Goal: Transaction & Acquisition: Purchase product/service

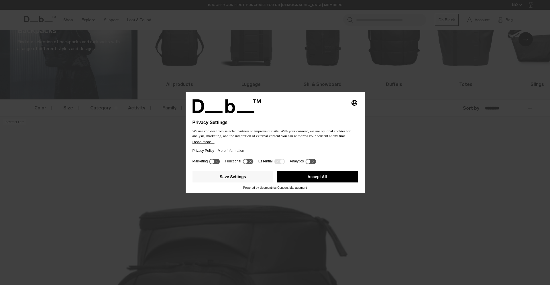
click at [314, 182] on button "Accept All" at bounding box center [317, 176] width 81 height 11
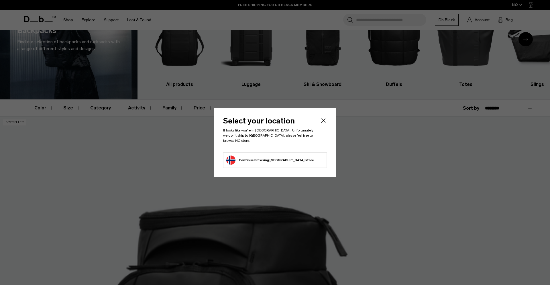
click at [289, 162] on li "Continue browsing Norway store Continue shopping in Norway" at bounding box center [275, 159] width 104 height 15
click at [277, 158] on button "Continue browsing Norway store Continue shopping in Norway" at bounding box center [270, 159] width 88 height 9
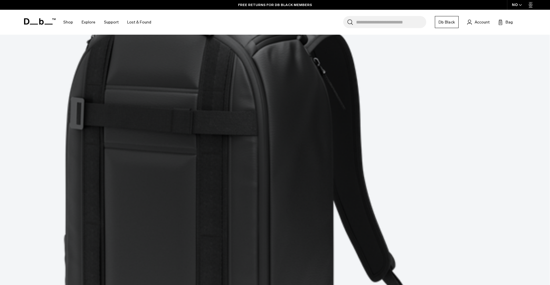
scroll to position [2235, 0]
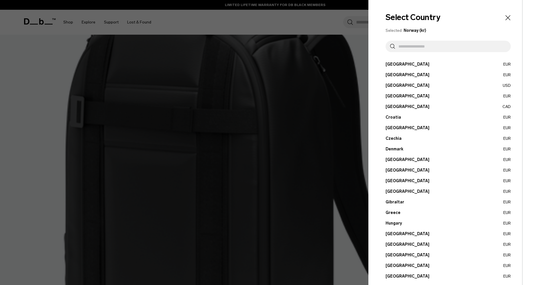
click at [412, 49] on input "text" at bounding box center [450, 46] width 111 height 11
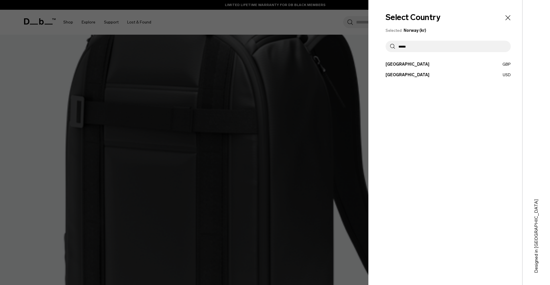
type input "******"
click at [412, 76] on button "United States USD" at bounding box center [447, 75] width 125 height 6
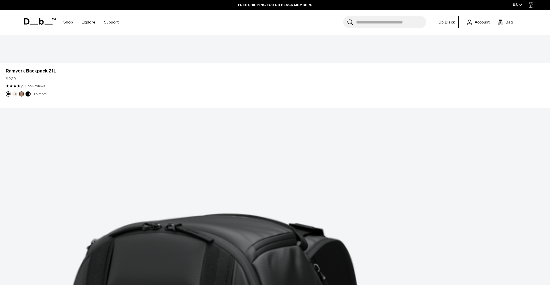
scroll to position [2026, 0]
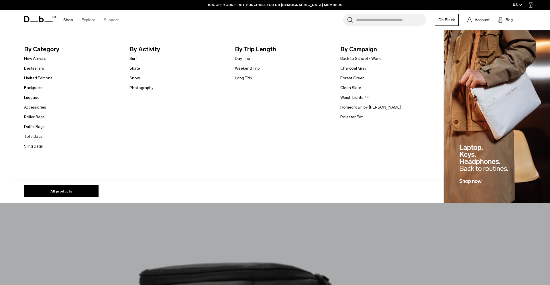
click at [40, 68] on link "Bestsellers" at bounding box center [34, 68] width 20 height 6
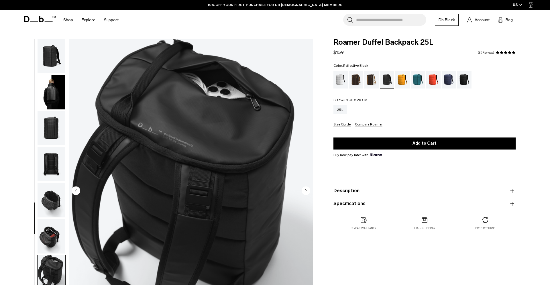
click at [51, 219] on img "button" at bounding box center [52, 236] width 28 height 34
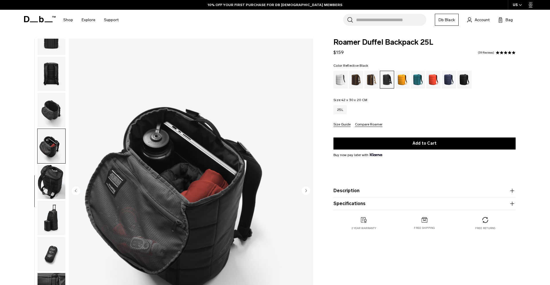
click at [53, 176] on img "button" at bounding box center [52, 182] width 28 height 34
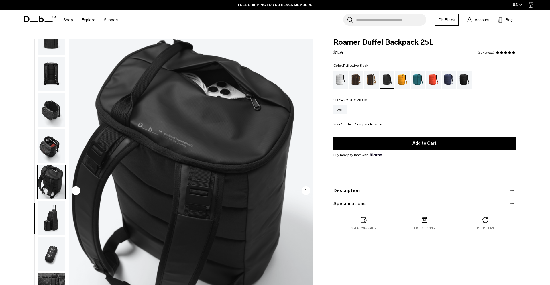
click at [55, 212] on img "button" at bounding box center [52, 218] width 28 height 34
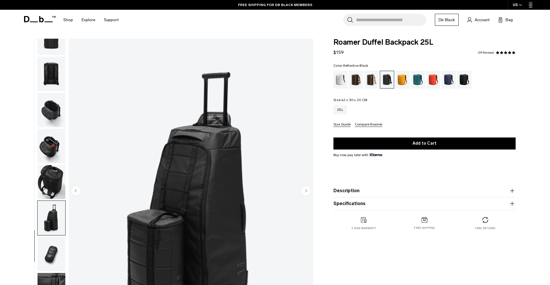
scroll to position [64, 0]
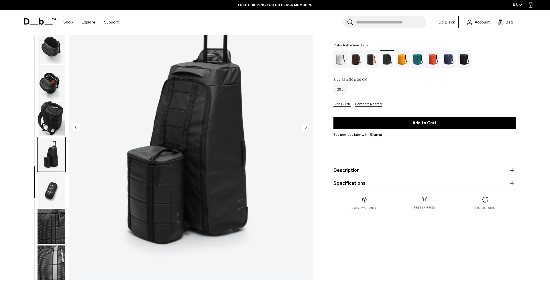
click at [50, 195] on img "button" at bounding box center [52, 190] width 28 height 34
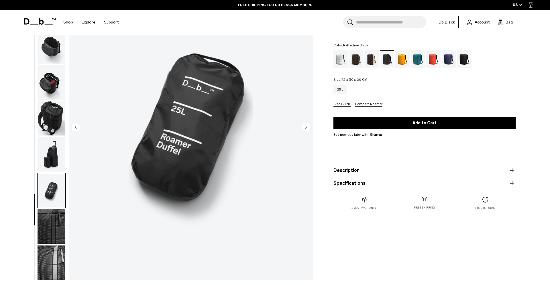
click at [50, 218] on img "button" at bounding box center [52, 226] width 28 height 34
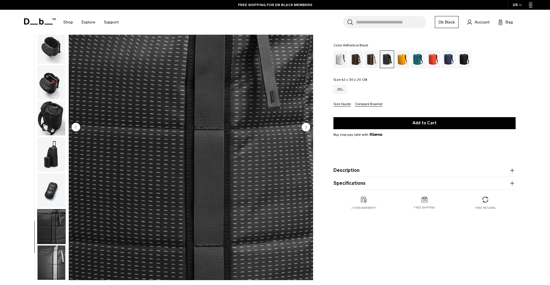
click at [55, 262] on img "button" at bounding box center [52, 262] width 28 height 34
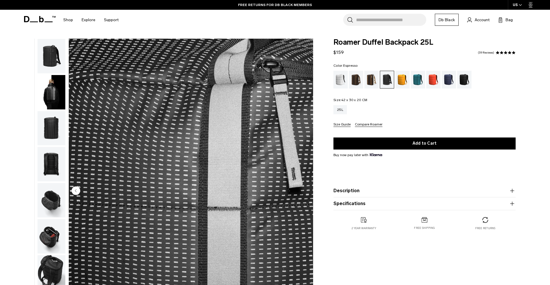
scroll to position [1, 0]
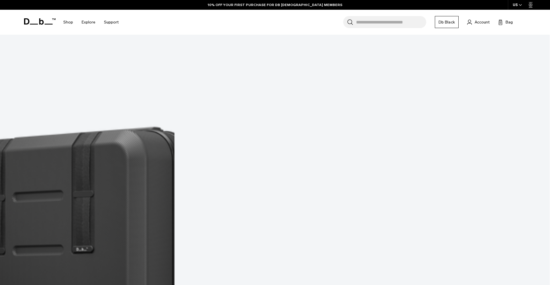
scroll to position [1526, 0]
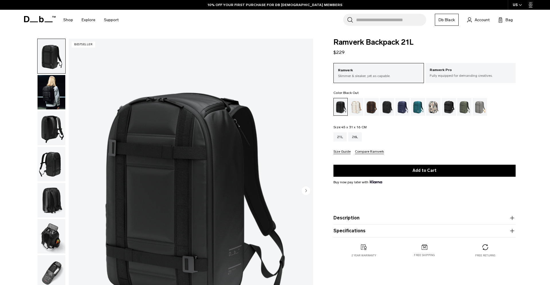
scroll to position [2, 0]
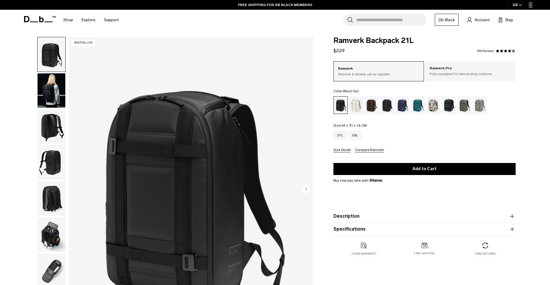
click at [49, 147] on img "button" at bounding box center [52, 162] width 28 height 34
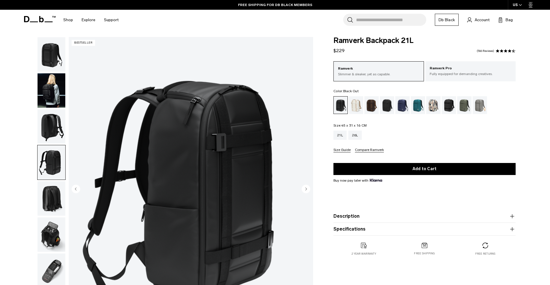
scroll to position [15, 0]
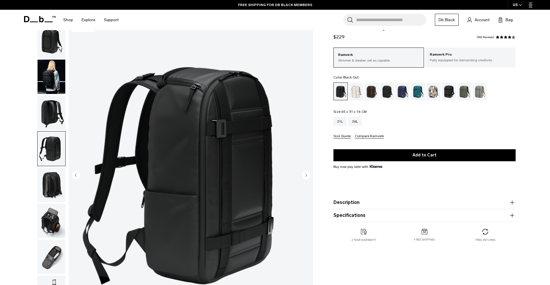
click at [52, 180] on img "button" at bounding box center [52, 185] width 28 height 34
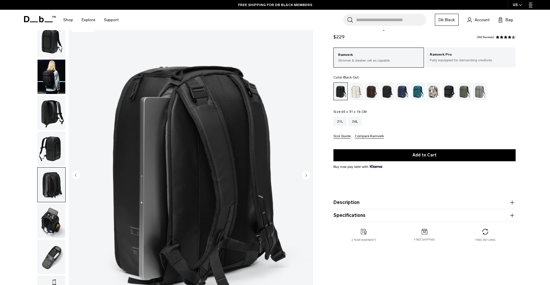
click at [52, 213] on img "button" at bounding box center [52, 221] width 28 height 34
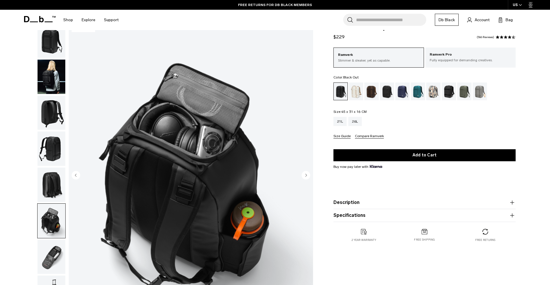
click at [52, 245] on img "button" at bounding box center [52, 257] width 28 height 34
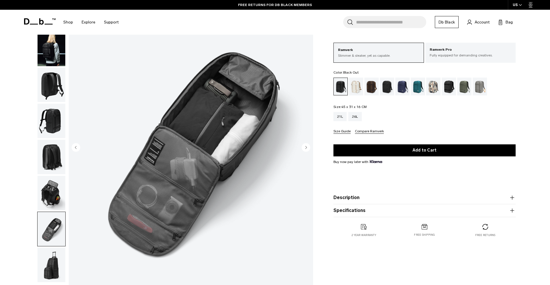
scroll to position [46, 0]
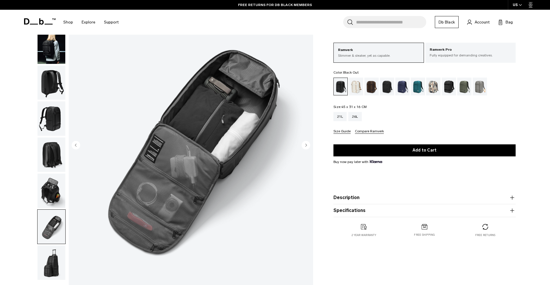
click at [52, 232] on img "button" at bounding box center [52, 227] width 28 height 34
click at [52, 249] on img "button" at bounding box center [52, 262] width 28 height 34
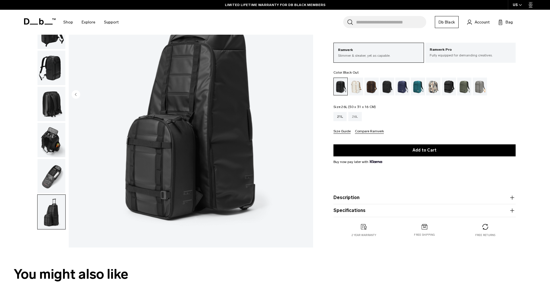
scroll to position [98, 0]
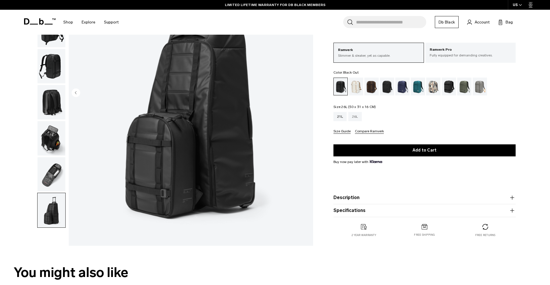
click at [358, 119] on div "26L" at bounding box center [354, 116] width 13 height 9
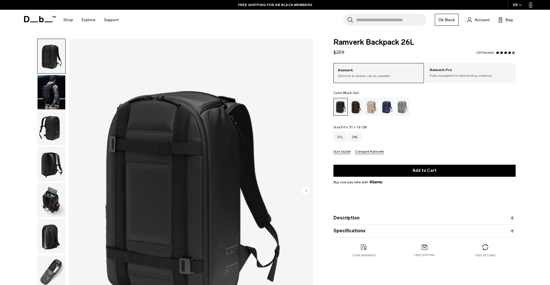
click at [44, 93] on img "button" at bounding box center [52, 92] width 28 height 34
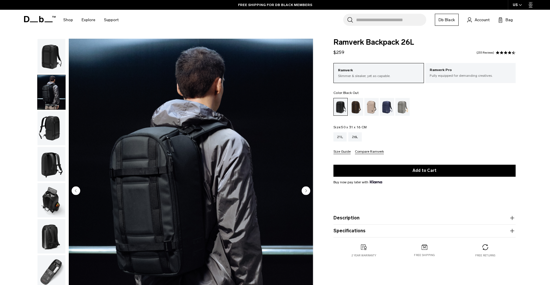
click at [58, 131] on img "button" at bounding box center [52, 128] width 28 height 34
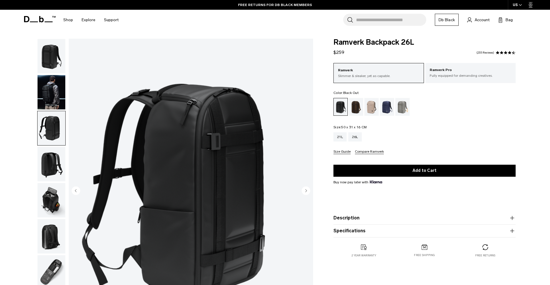
click at [49, 167] on img "button" at bounding box center [52, 164] width 28 height 34
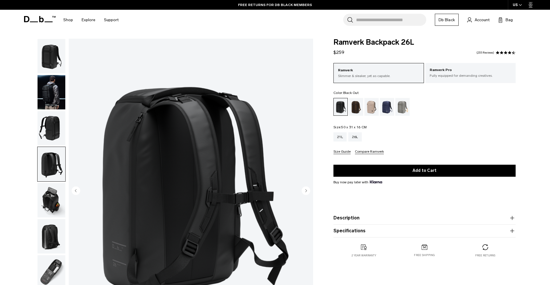
click at [50, 193] on img "button" at bounding box center [52, 200] width 28 height 34
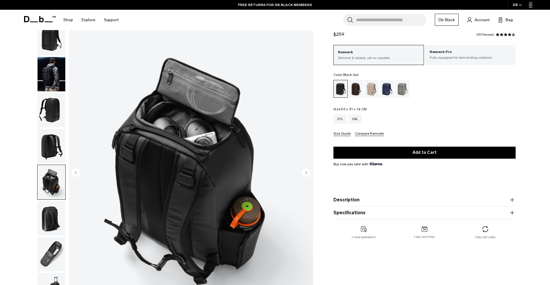
scroll to position [19, 0]
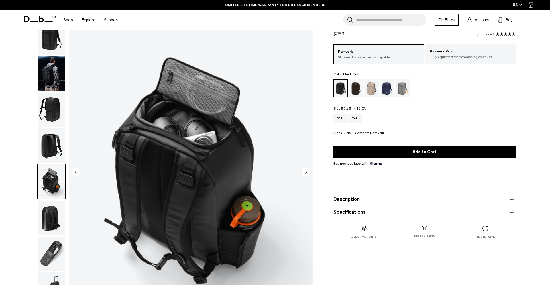
click at [50, 209] on img "button" at bounding box center [52, 217] width 28 height 34
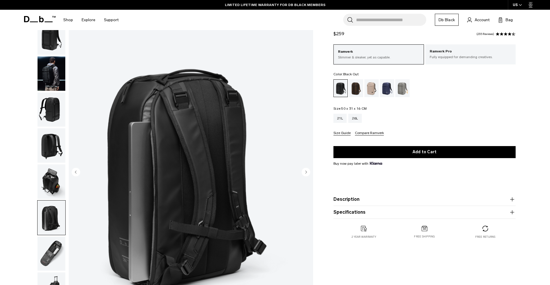
click at [53, 240] on img "button" at bounding box center [52, 254] width 28 height 34
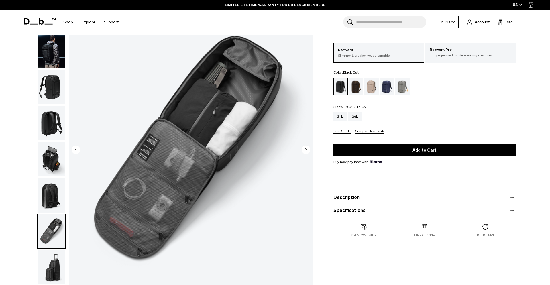
scroll to position [42, 0]
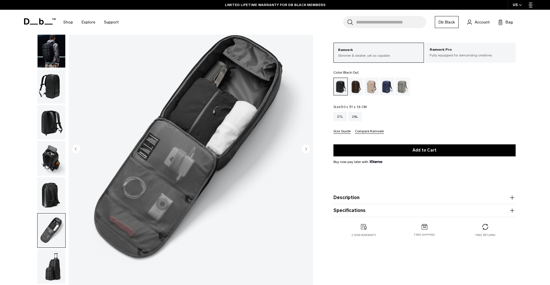
click at [54, 262] on img "button" at bounding box center [52, 266] width 28 height 34
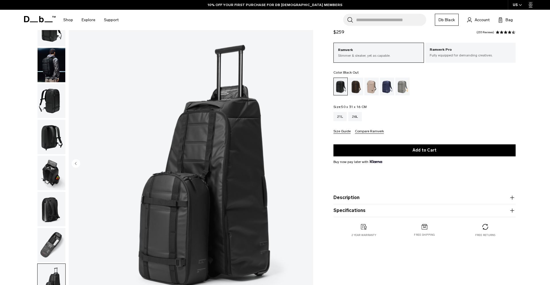
scroll to position [27, 0]
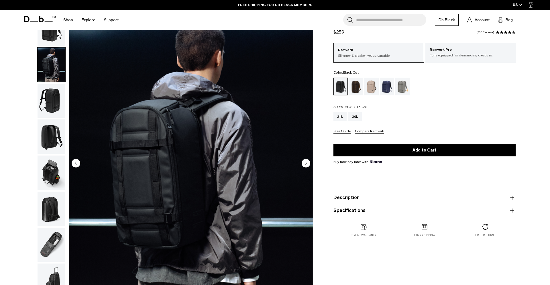
click at [53, 167] on img "button" at bounding box center [52, 172] width 28 height 34
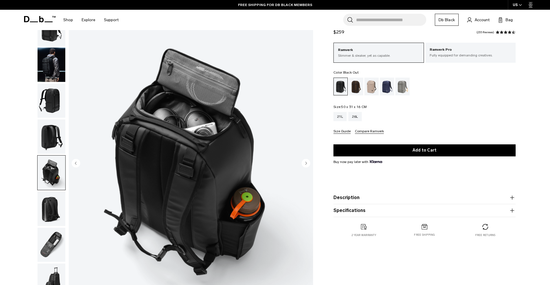
click at [47, 206] on img "button" at bounding box center [52, 209] width 28 height 34
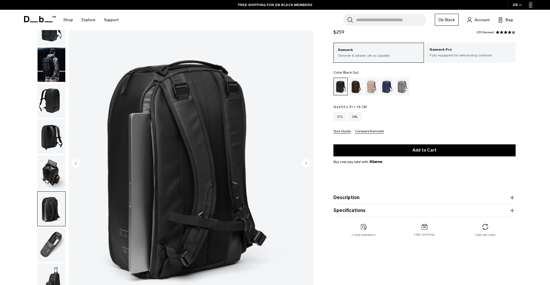
click at [53, 237] on img "button" at bounding box center [52, 245] width 28 height 34
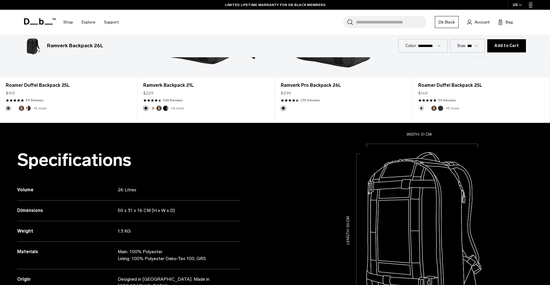
scroll to position [469, 0]
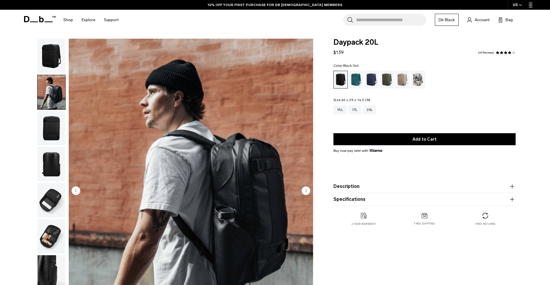
click at [51, 127] on img "button" at bounding box center [52, 128] width 28 height 34
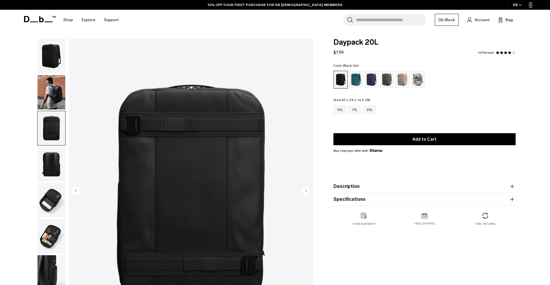
click at [51, 157] on img "button" at bounding box center [52, 164] width 28 height 34
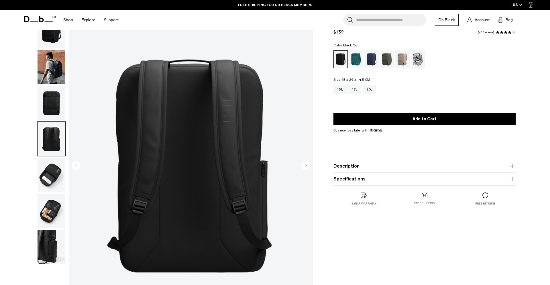
scroll to position [28, 0]
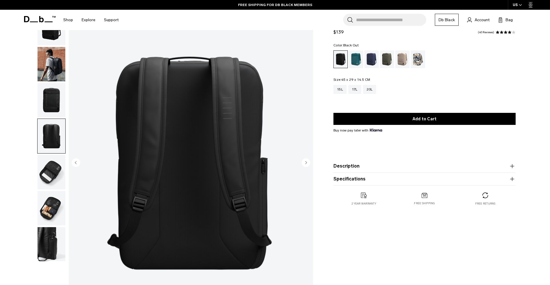
click at [54, 167] on img "button" at bounding box center [52, 172] width 28 height 34
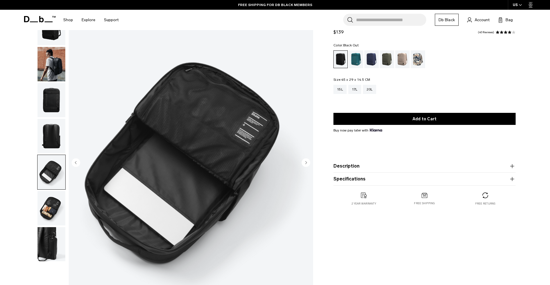
click at [54, 198] on img "button" at bounding box center [52, 208] width 28 height 34
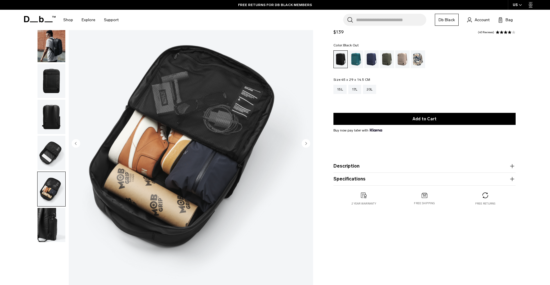
scroll to position [49, 0]
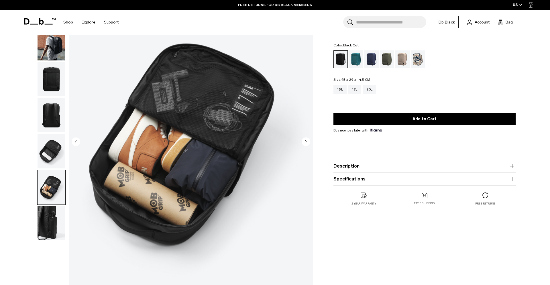
click at [50, 223] on img "button" at bounding box center [52, 223] width 28 height 34
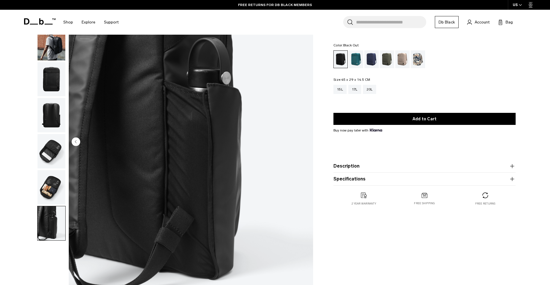
click at [47, 190] on img "button" at bounding box center [52, 187] width 28 height 34
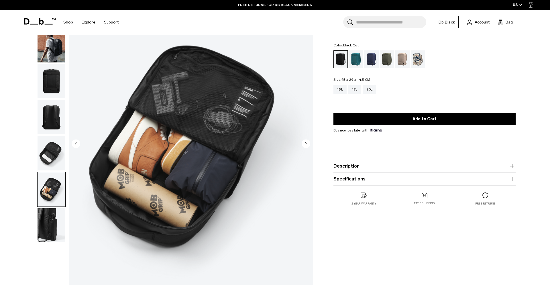
click at [54, 158] on img "button" at bounding box center [52, 153] width 28 height 34
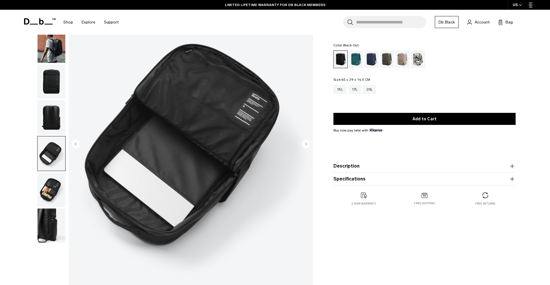
click at [51, 115] on img "button" at bounding box center [52, 117] width 28 height 34
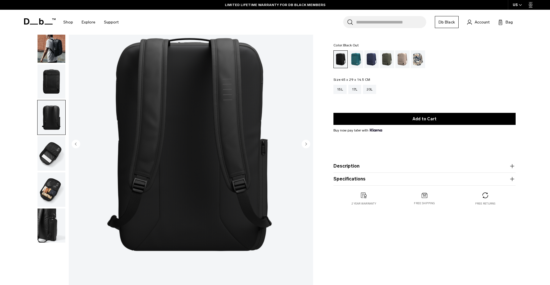
click at [51, 86] on img "button" at bounding box center [52, 81] width 28 height 34
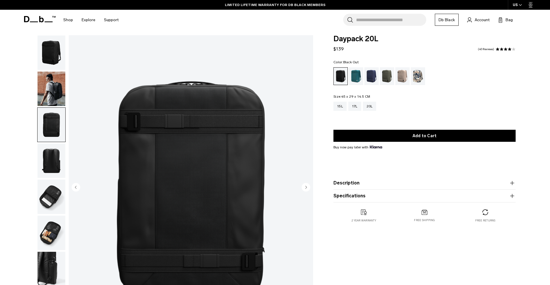
scroll to position [0, 0]
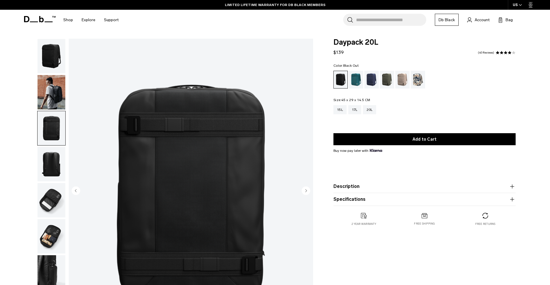
click at [53, 97] on img "button" at bounding box center [52, 92] width 28 height 34
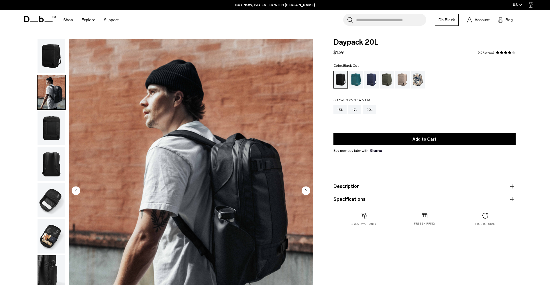
drag, startPoint x: 48, startPoint y: 65, endPoint x: 52, endPoint y: 83, distance: 18.6
click at [48, 65] on img "button" at bounding box center [52, 56] width 28 height 34
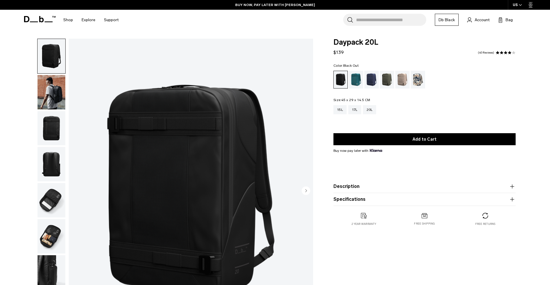
click at [62, 92] on img "button" at bounding box center [52, 92] width 28 height 34
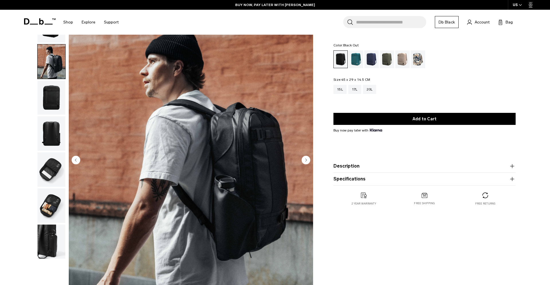
scroll to position [32, 0]
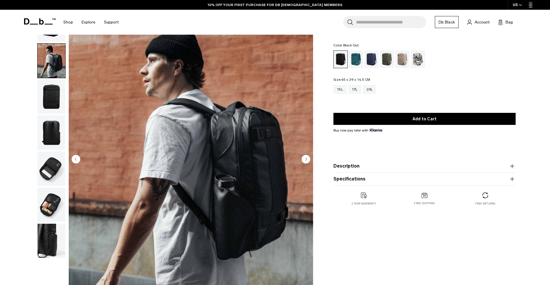
click at [56, 103] on img "button" at bounding box center [52, 97] width 28 height 34
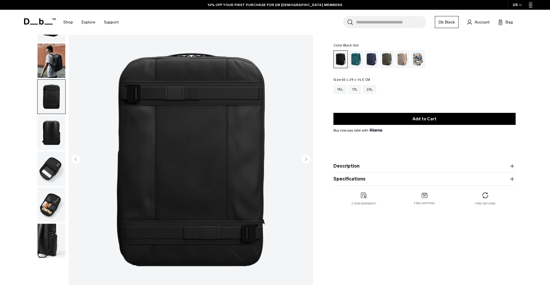
click at [55, 125] on img "button" at bounding box center [52, 132] width 28 height 34
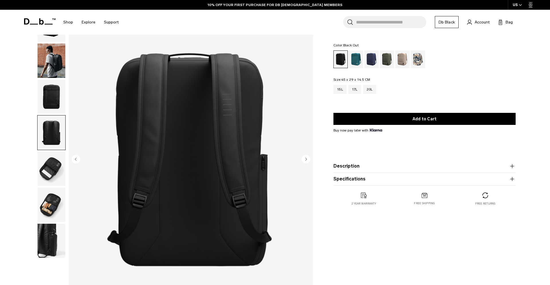
scroll to position [32, 0]
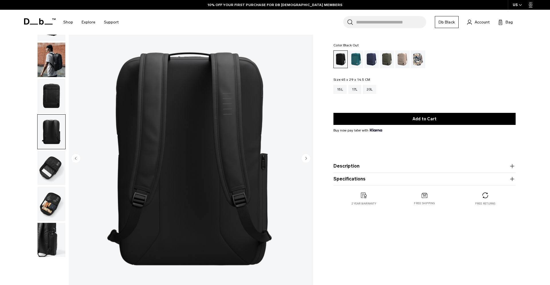
click at [56, 170] on img "button" at bounding box center [52, 168] width 28 height 34
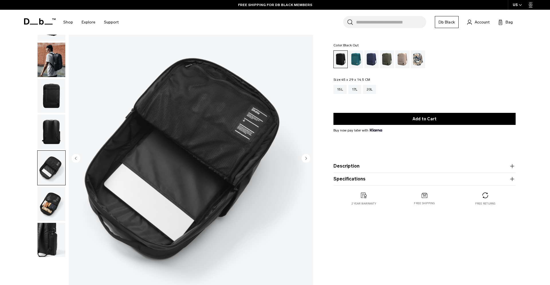
click at [56, 197] on img "button" at bounding box center [52, 204] width 28 height 34
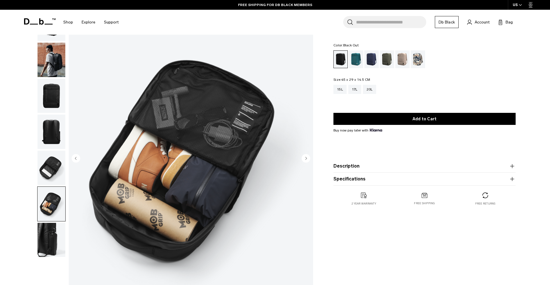
click at [55, 231] on img "button" at bounding box center [52, 240] width 28 height 34
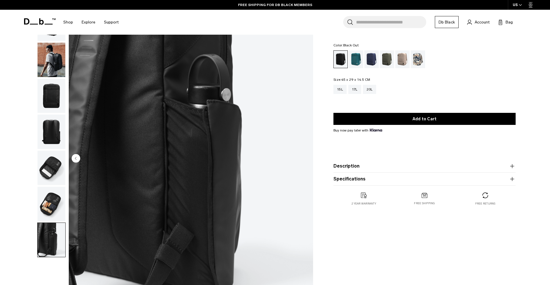
click at [49, 202] on img "button" at bounding box center [52, 204] width 28 height 34
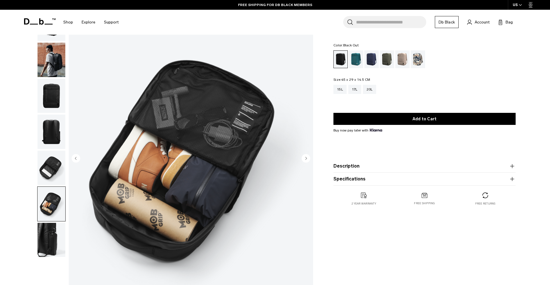
click at [50, 175] on img "button" at bounding box center [52, 168] width 28 height 34
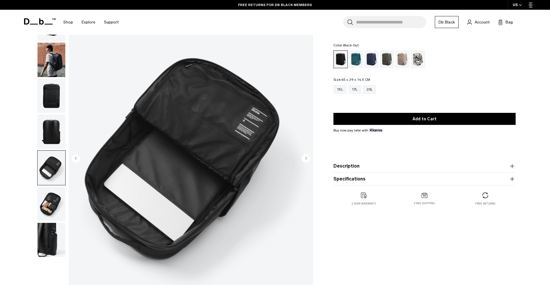
click at [50, 139] on img "button" at bounding box center [52, 132] width 28 height 34
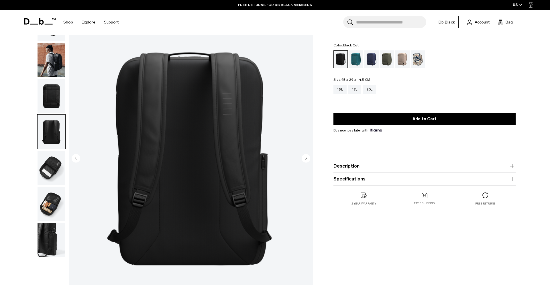
click at [54, 103] on img "button" at bounding box center [52, 96] width 28 height 34
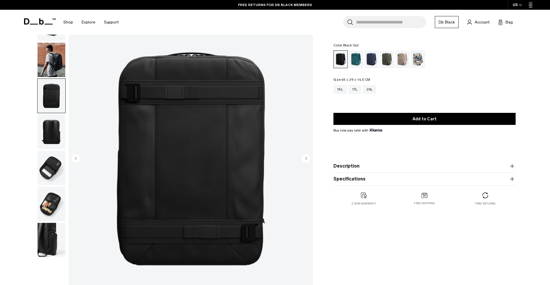
click at [56, 71] on img "button" at bounding box center [52, 60] width 28 height 34
